Goal: Task Accomplishment & Management: Use online tool/utility

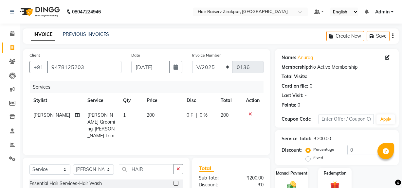
select select "service"
select select "88900"
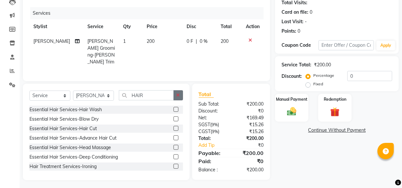
click at [174, 94] on button "button" at bounding box center [177, 95] width 9 height 10
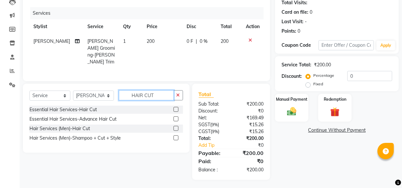
scroll to position [74, 0]
type input "HAIR CUT"
drag, startPoint x: 178, startPoint y: 125, endPoint x: 174, endPoint y: 126, distance: 4.3
click at [174, 126] on div at bounding box center [177, 129] width 9 height 8
click at [174, 126] on label at bounding box center [175, 128] width 5 height 5
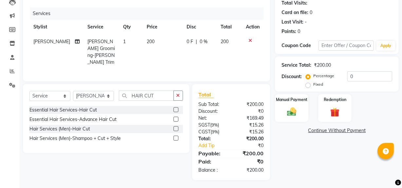
click at [174, 127] on input "checkbox" at bounding box center [175, 129] width 4 height 4
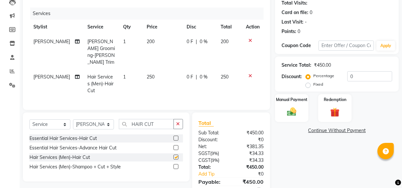
checkbox input "false"
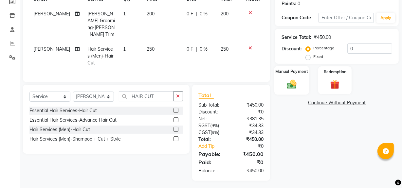
click at [302, 81] on div "Manual Payment" at bounding box center [291, 80] width 35 height 29
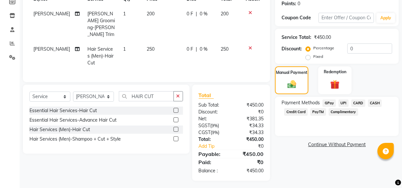
click at [374, 104] on span "CASH" at bounding box center [375, 103] width 14 height 8
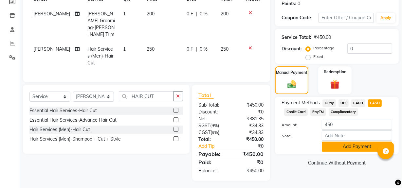
click at [343, 146] on button "Add Payment" at bounding box center [357, 147] width 70 height 10
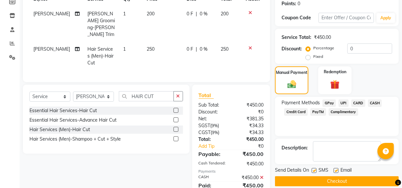
scroll to position [125, 0]
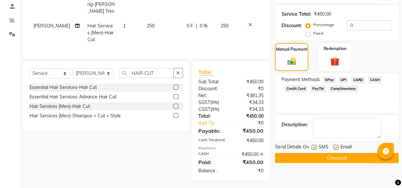
click at [322, 155] on button "Checkout" at bounding box center [337, 158] width 124 height 10
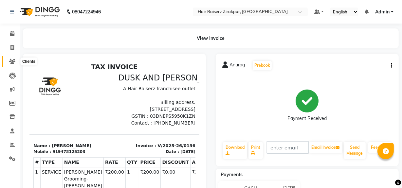
click at [12, 62] on icon at bounding box center [12, 61] width 6 height 5
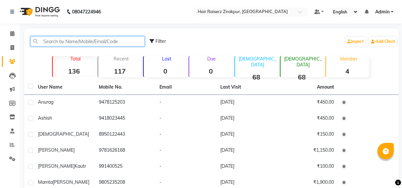
click at [122, 43] on input "text" at bounding box center [87, 41] width 114 height 10
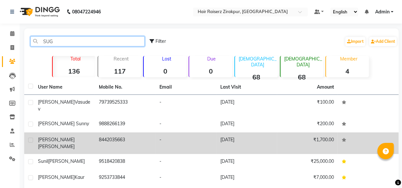
type input "SUG"
